Goal: Task Accomplishment & Management: Manage account settings

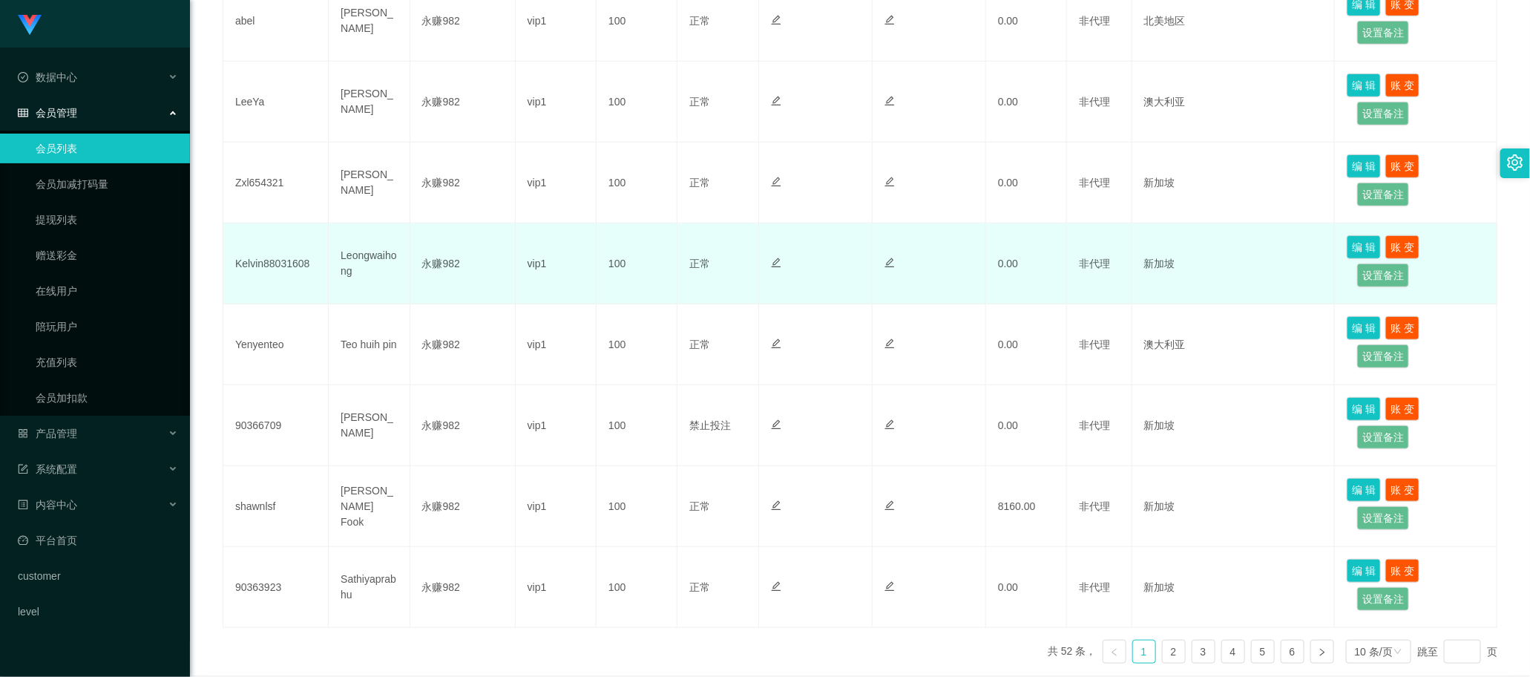
click at [654, 232] on td "100" at bounding box center [636, 263] width 81 height 81
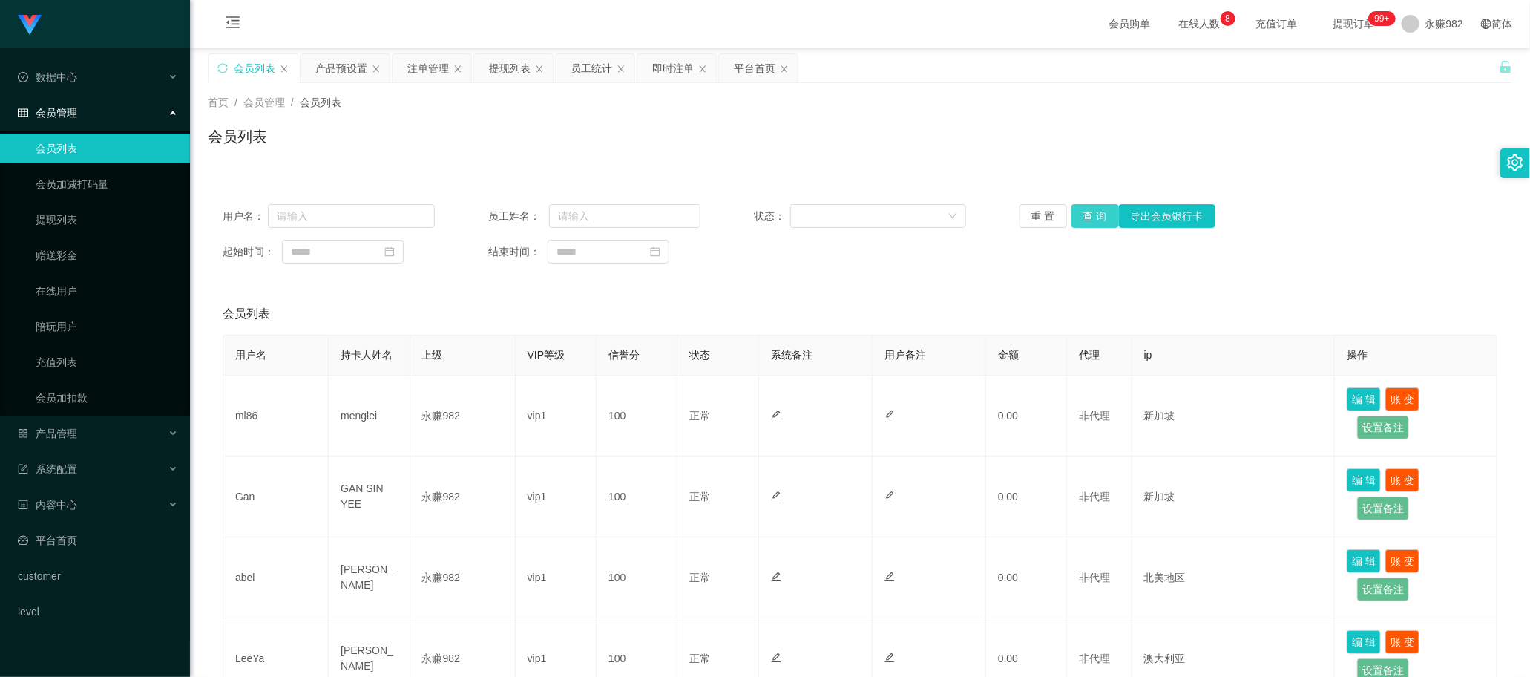
click at [1079, 220] on button "查 询" at bounding box center [1094, 216] width 47 height 24
click at [746, 76] on div "平台首页" at bounding box center [755, 68] width 42 height 28
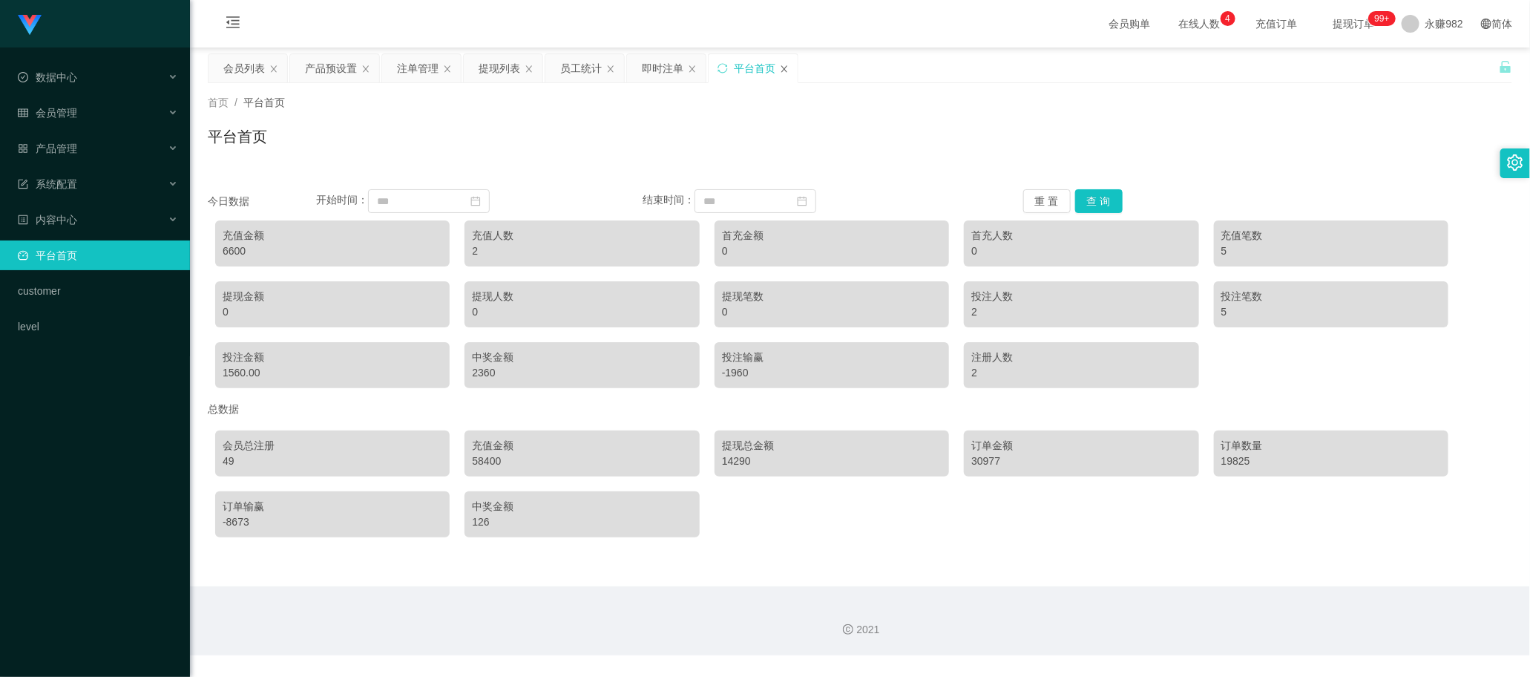
click at [787, 70] on icon "图标: close" at bounding box center [784, 69] width 9 height 9
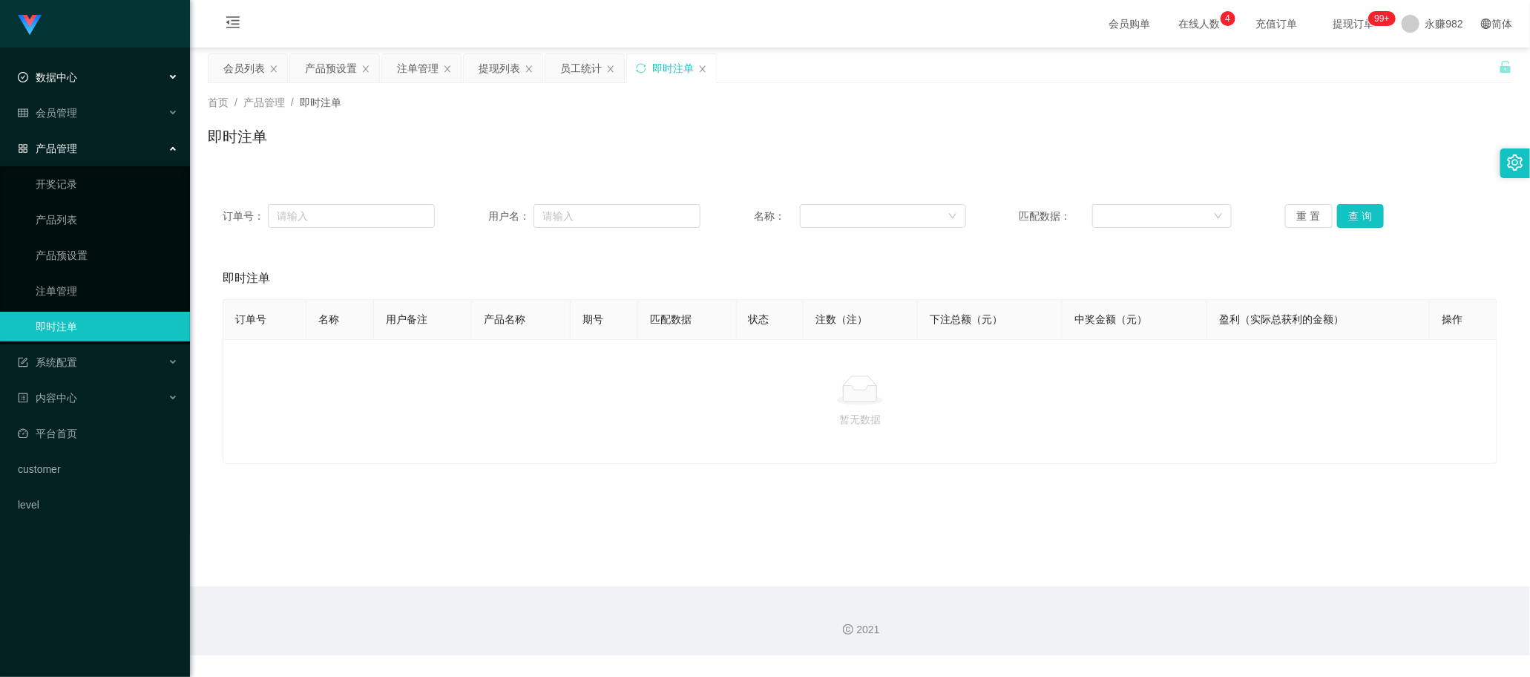
click at [85, 87] on div "数据中心" at bounding box center [95, 77] width 190 height 30
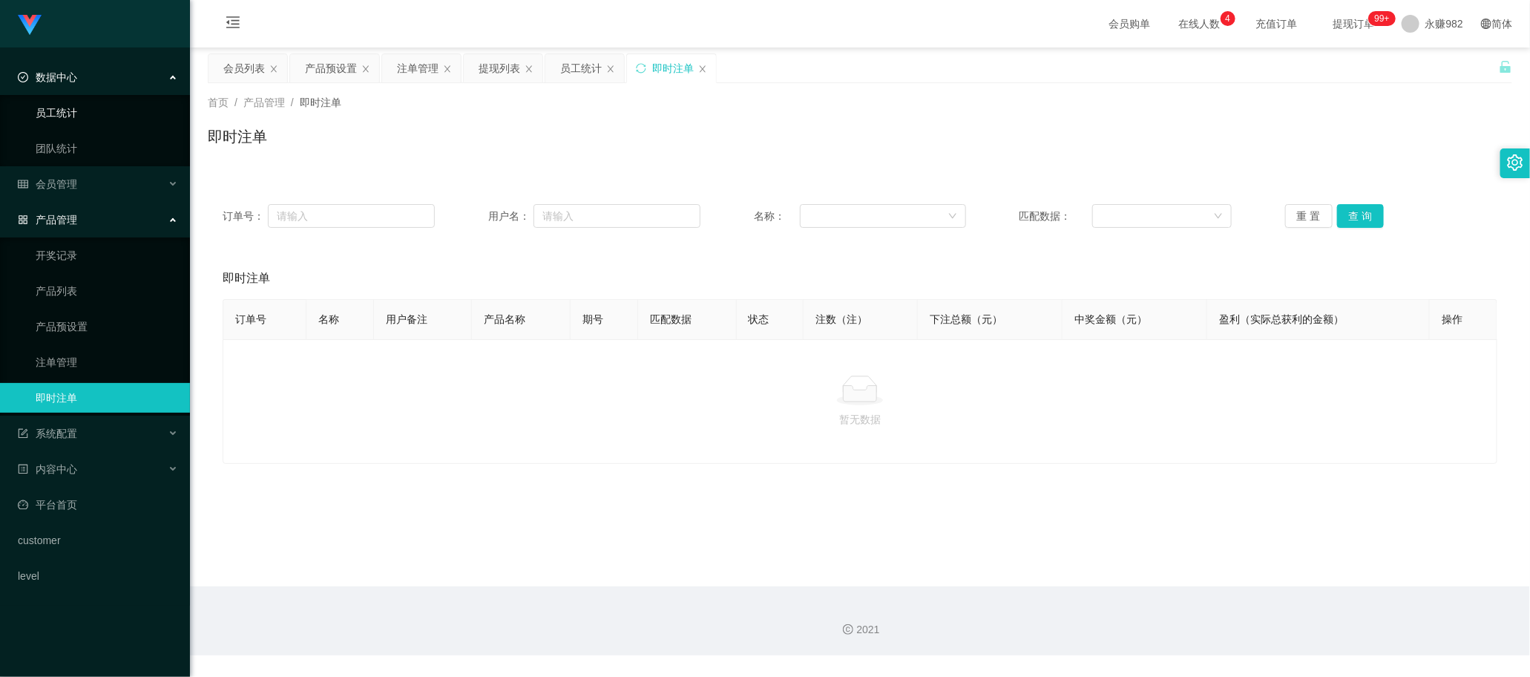
click at [82, 110] on link "员工统计" at bounding box center [107, 113] width 142 height 30
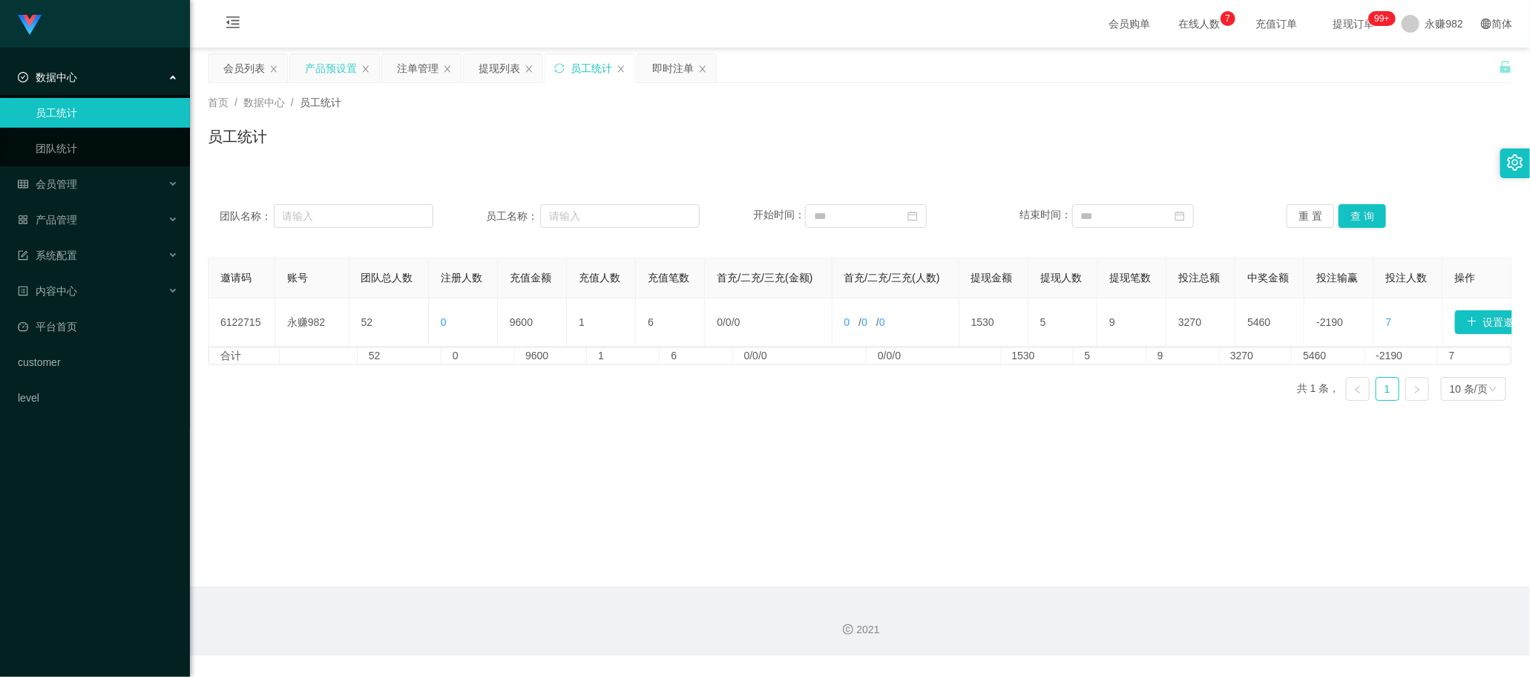
click at [346, 65] on div "产品预设置" at bounding box center [331, 68] width 52 height 28
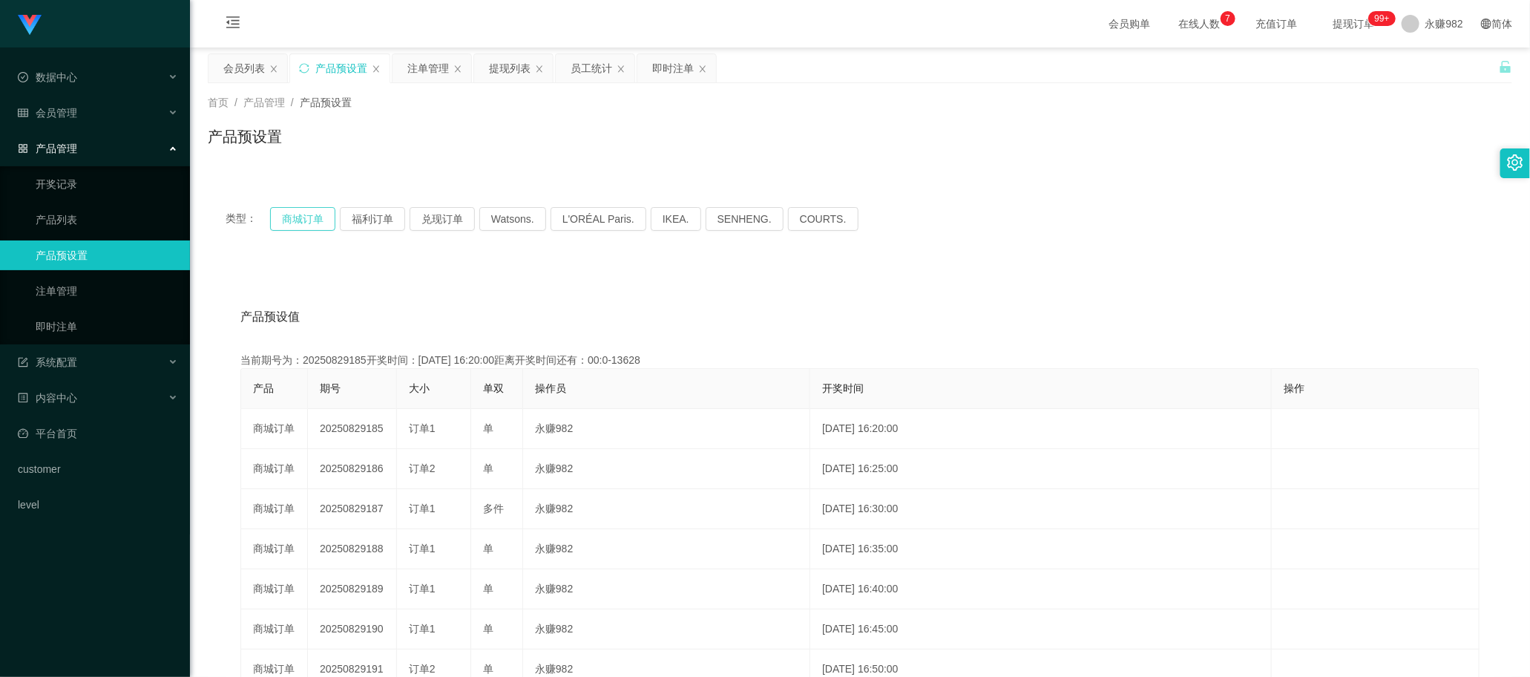
click at [306, 228] on button "商城订单" at bounding box center [302, 219] width 65 height 24
click at [304, 213] on button "商城订单" at bounding box center [302, 219] width 65 height 24
click at [430, 65] on div "注单管理" at bounding box center [428, 68] width 42 height 28
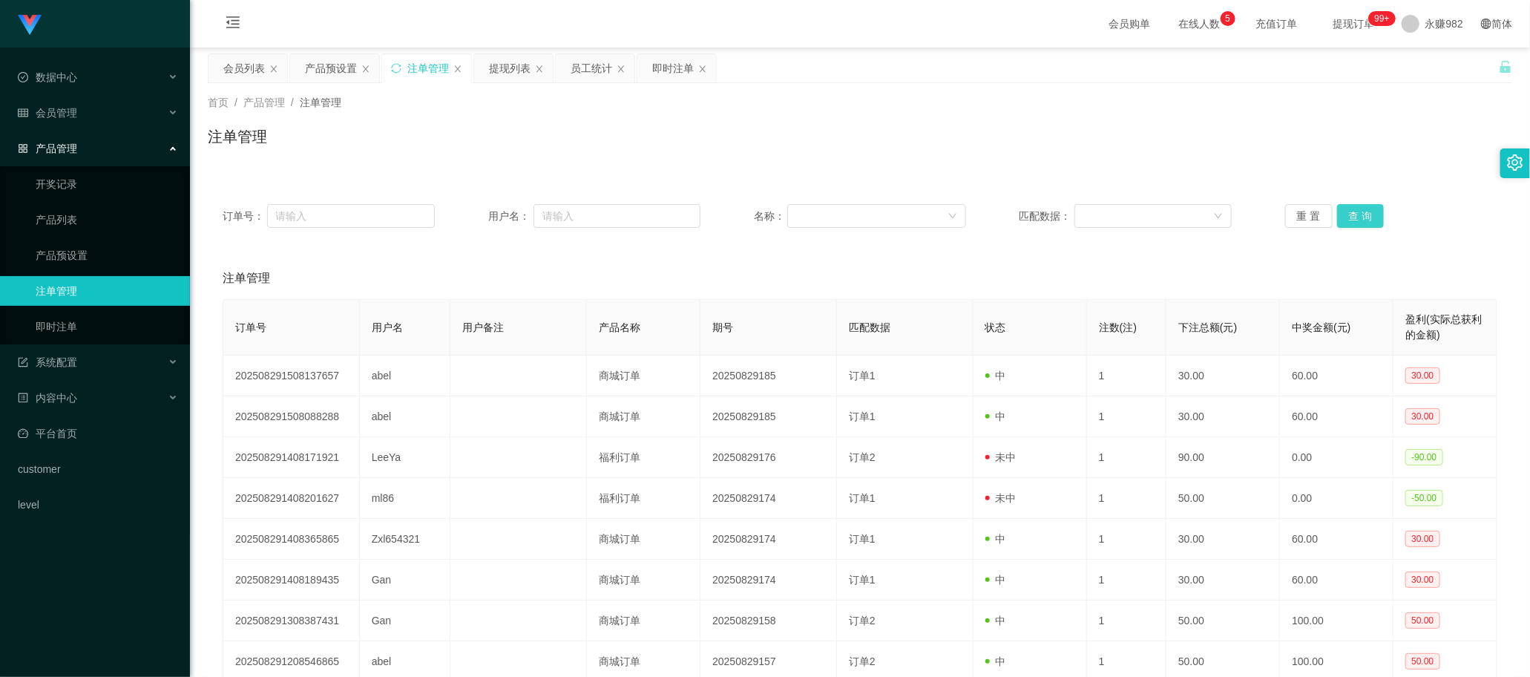
click at [1366, 221] on button "查 询" at bounding box center [1360, 216] width 47 height 24
click at [1343, 214] on button "查 询" at bounding box center [1360, 216] width 47 height 24
click at [654, 69] on div "即时注单" at bounding box center [673, 68] width 42 height 28
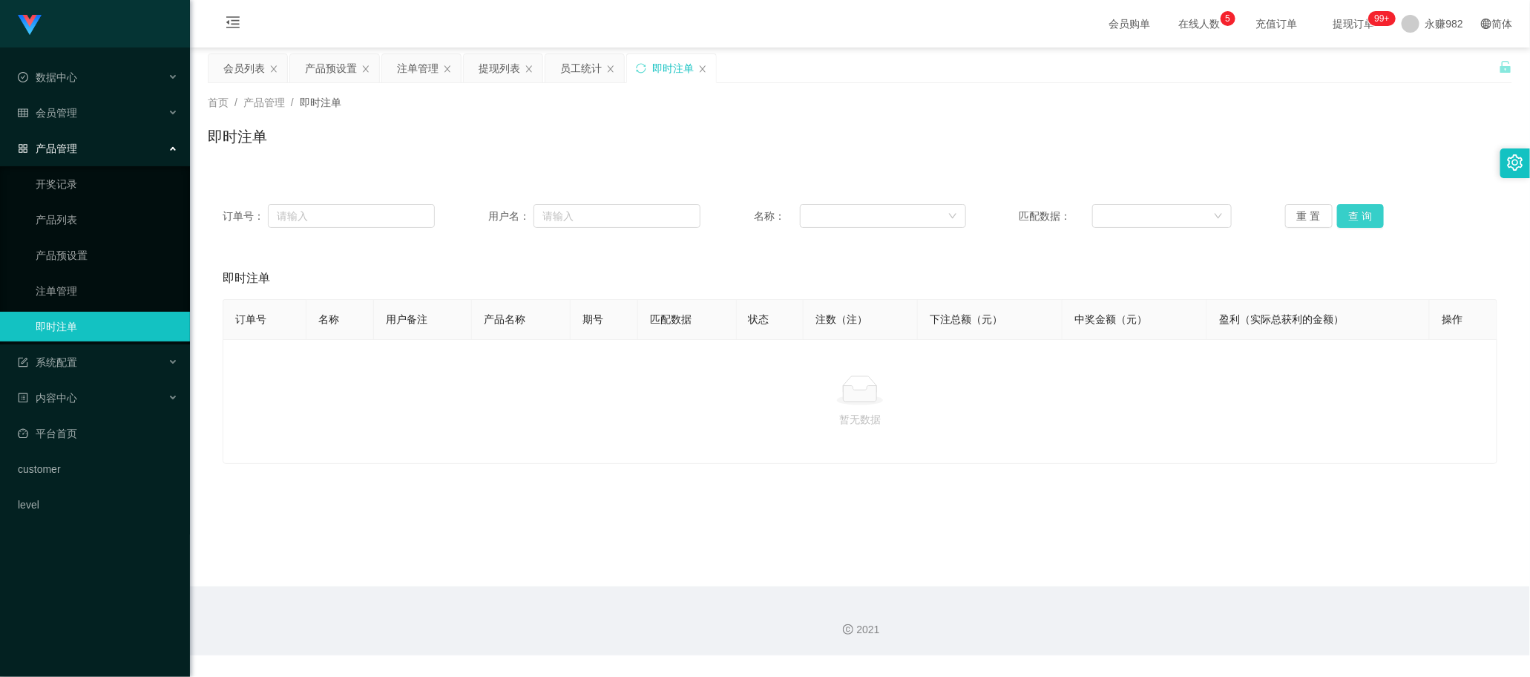
click at [1345, 208] on button "查 询" at bounding box center [1360, 216] width 47 height 24
click at [1346, 214] on button "查 询" at bounding box center [1360, 216] width 47 height 24
click at [1343, 217] on button "查 询" at bounding box center [1360, 216] width 47 height 24
click at [1360, 217] on button "查 询" at bounding box center [1360, 216] width 47 height 24
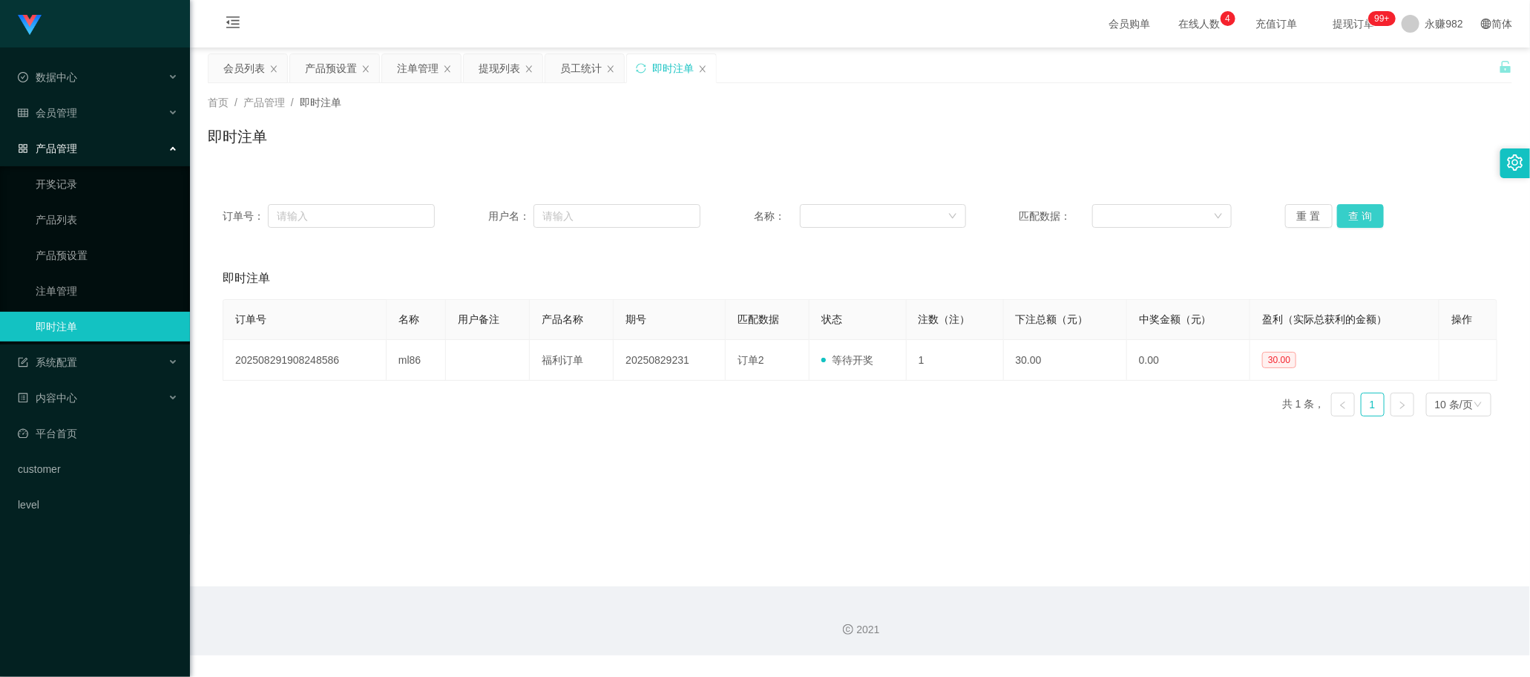
click at [1360, 217] on button "查 询" at bounding box center [1360, 216] width 47 height 24
click at [1367, 213] on button "查 询" at bounding box center [1360, 216] width 47 height 24
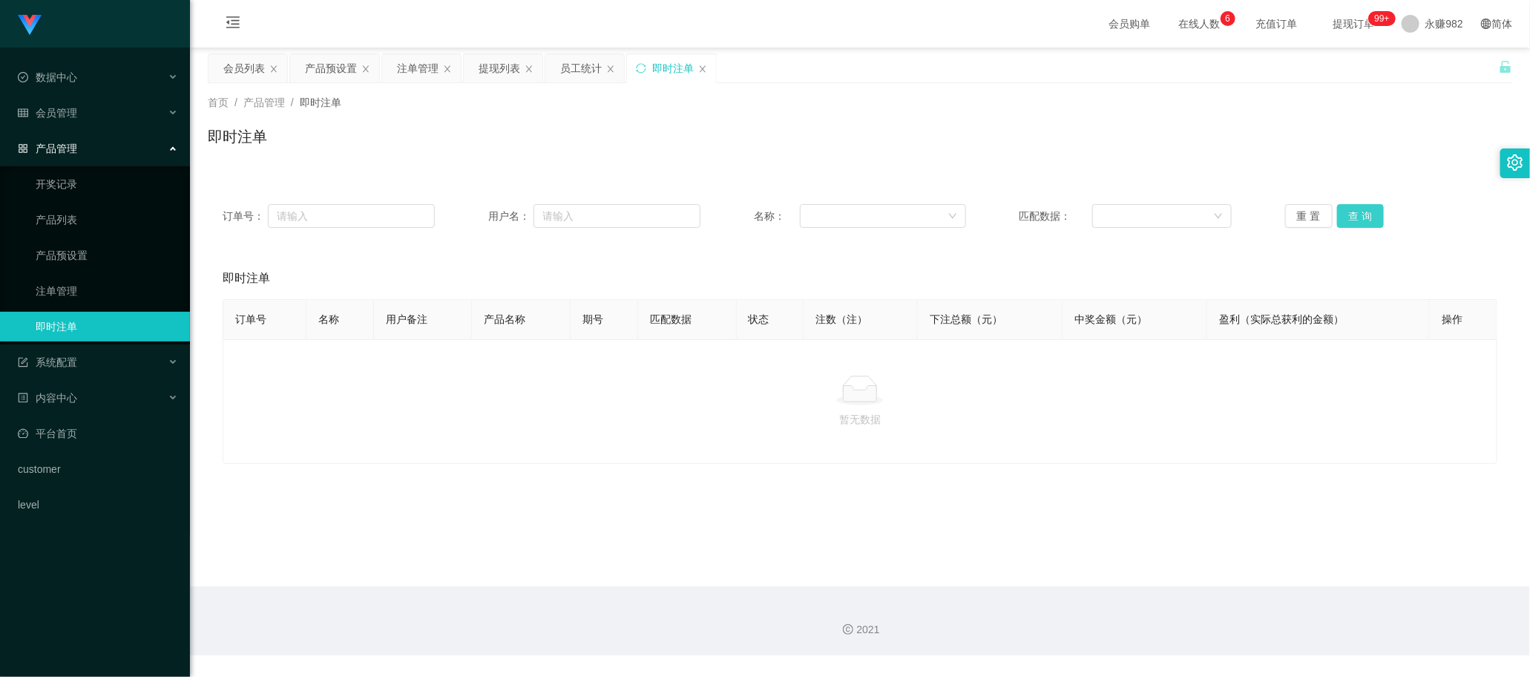
click at [1367, 213] on button "查 询" at bounding box center [1360, 216] width 47 height 24
click at [424, 67] on div "注单管理" at bounding box center [418, 68] width 42 height 28
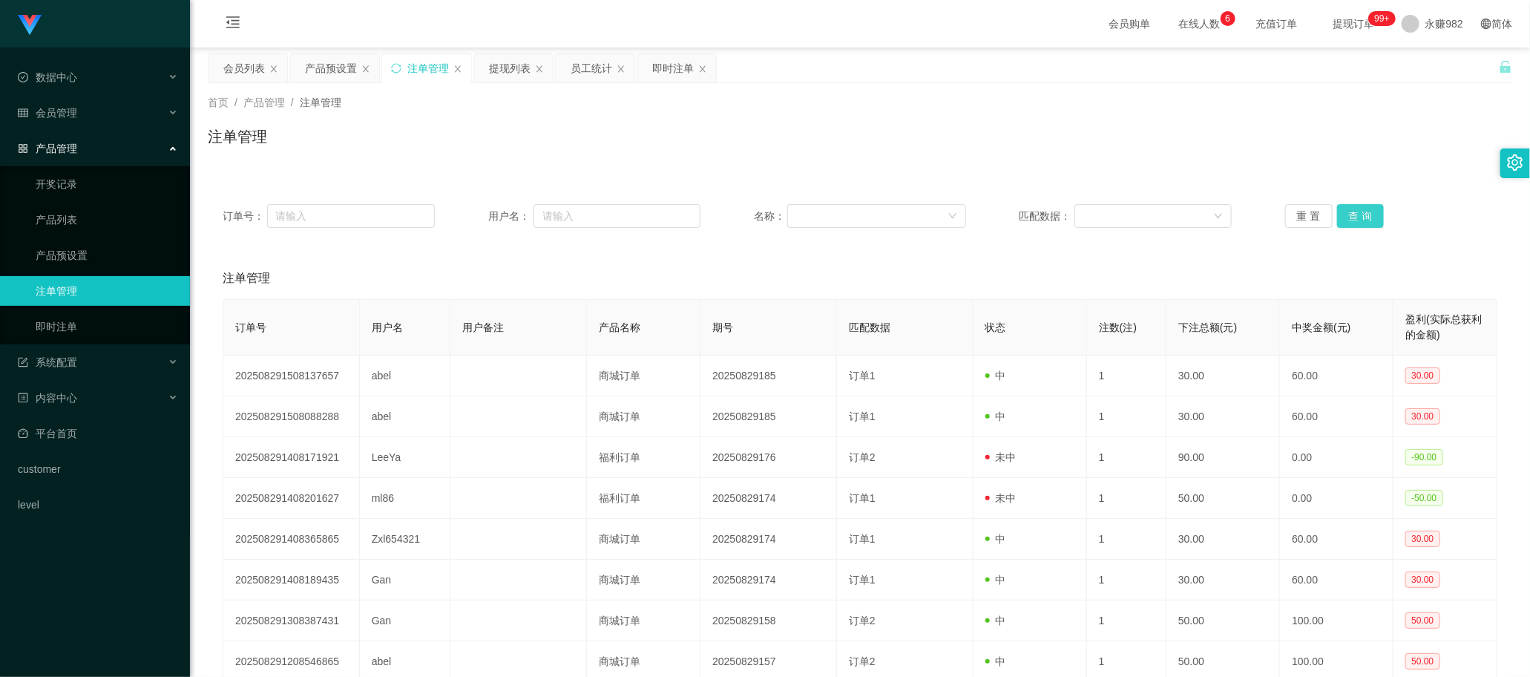
click at [1367, 216] on button "查 询" at bounding box center [1360, 216] width 47 height 24
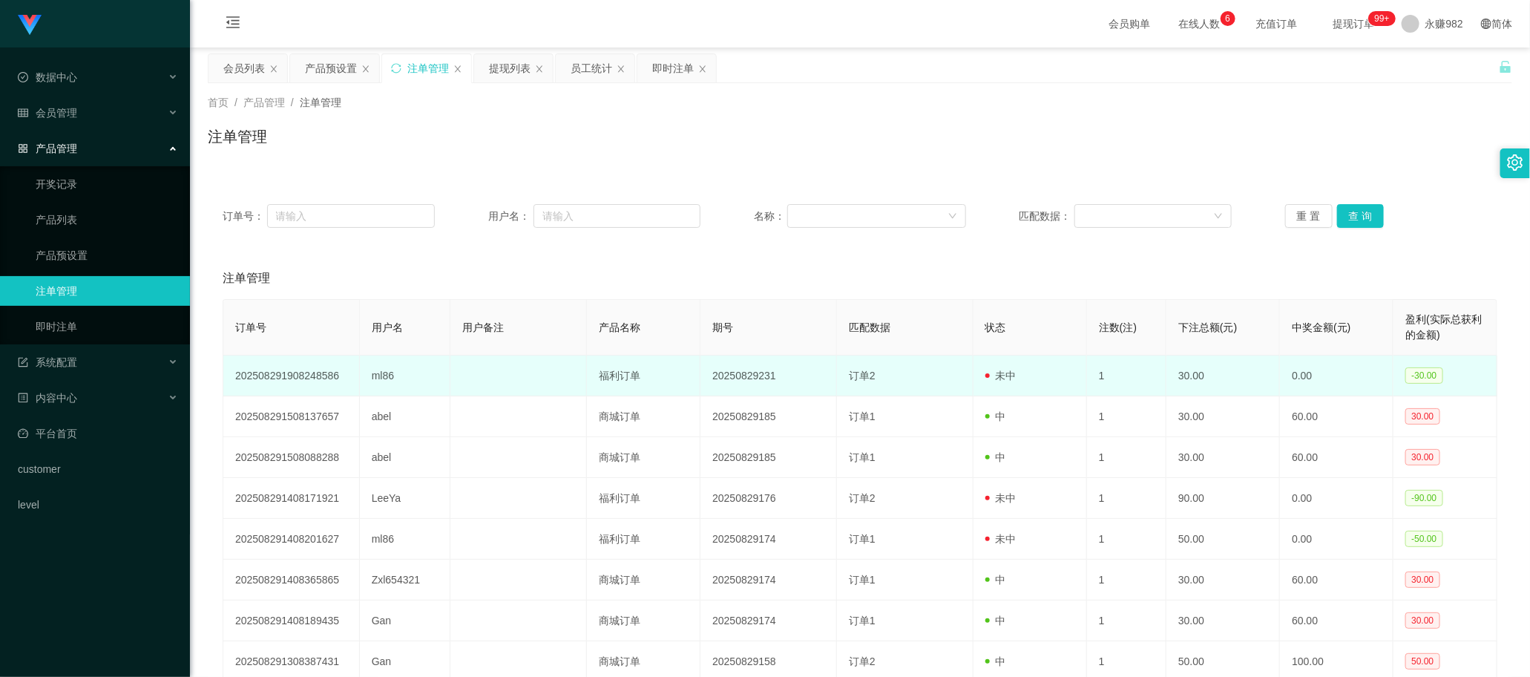
click at [381, 381] on td "ml86" at bounding box center [405, 375] width 91 height 41
copy td "ml86"
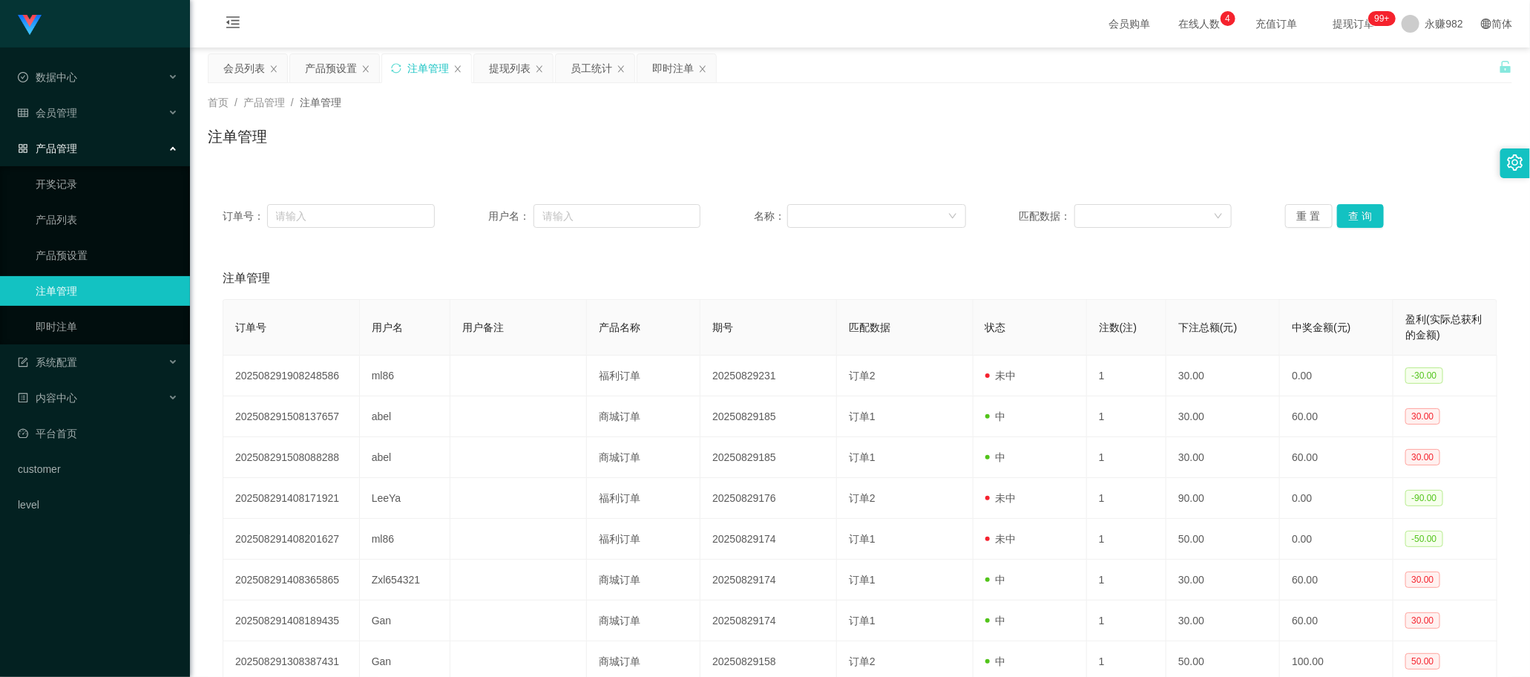
click at [814, 234] on div "订单号： 用户名： 名称： 匹配数据： 重 置 查 询" at bounding box center [860, 215] width 1304 height 53
click at [1345, 208] on button "查 询" at bounding box center [1360, 216] width 47 height 24
